Goal: Information Seeking & Learning: Learn about a topic

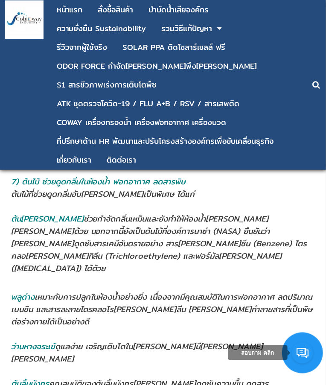
scroll to position [2571, 0]
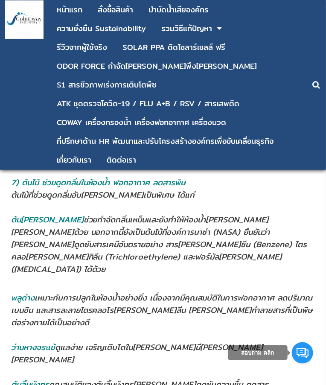
click at [294, 150] on div at bounding box center [304, 84] width 44 height 169
click at [313, 276] on address at bounding box center [163, 284] width 305 height 16
click at [268, 214] on span "ต้น[PERSON_NAME] ช่วยกำจัดกลิ่นเหม็นและยังทำให้ห้องน้ำ[PERSON_NAME][PERSON_NAME…" at bounding box center [159, 245] width 297 height 62
click at [54, 214] on span "ต้น[PERSON_NAME] ช่วยกำจัดกลิ่นเหม็นและยังทำให้ห้องน้ำ[PERSON_NAME][PERSON_NAME…" at bounding box center [159, 245] width 297 height 62
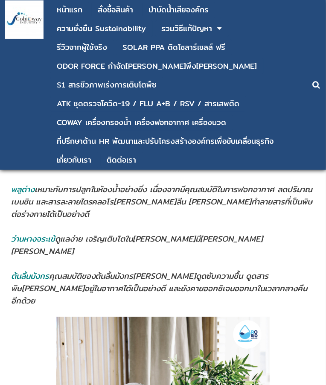
scroll to position [2679, 0]
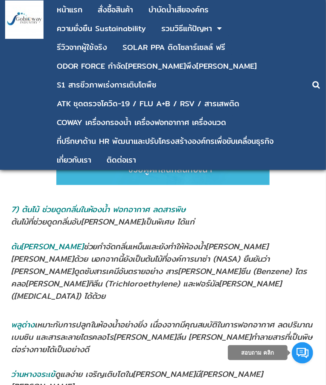
scroll to position [2533, 0]
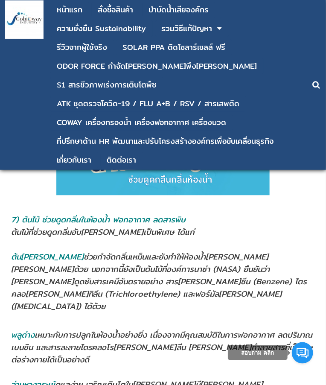
click at [273, 251] on span "ต้น[PERSON_NAME] ช่วยกำจัดกลิ่นเหม็นและยังทำให้ห้องน้ำ[PERSON_NAME][PERSON_NAME…" at bounding box center [159, 282] width 297 height 62
click at [276, 239] on address at bounding box center [163, 245] width 305 height 12
click at [17, 34] on img at bounding box center [24, 19] width 38 height 38
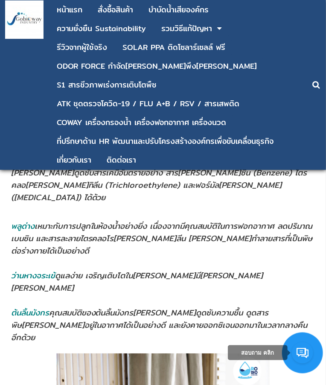
scroll to position [2642, 0]
